Goal: Check status

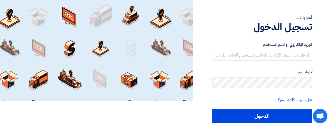
scroll to position [27, 0]
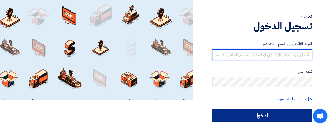
type input "[PERSON_NAME][EMAIL_ADDRESS][DATE][DOMAIN_NAME]"
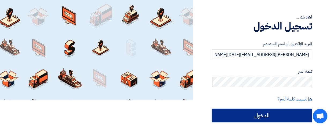
click at [268, 116] on input "الدخول" at bounding box center [262, 115] width 100 height 13
type input "Sign in"
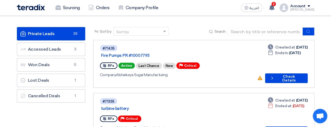
scroll to position [27, 0]
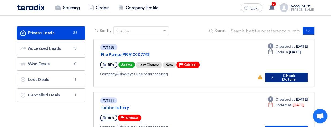
click at [283, 73] on button "Check details Check Details" at bounding box center [286, 78] width 42 height 10
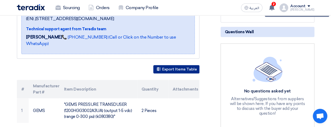
scroll to position [107, 0]
